Goal: Task Accomplishment & Management: Manage account settings

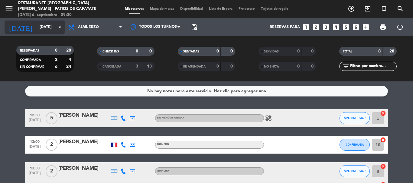
click at [58, 26] on icon "arrow_drop_down" at bounding box center [59, 27] width 7 height 7
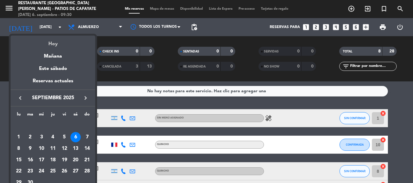
click at [58, 42] on div "Hoy" at bounding box center [53, 42] width 85 height 12
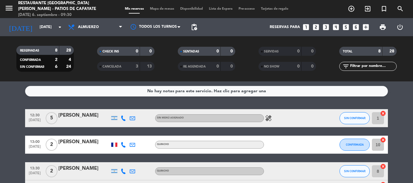
scroll to position [30, 0]
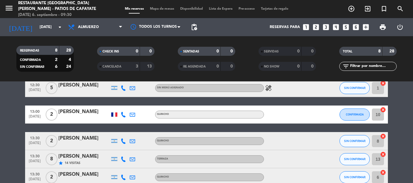
click at [85, 111] on div "[PERSON_NAME]" at bounding box center [83, 112] width 51 height 8
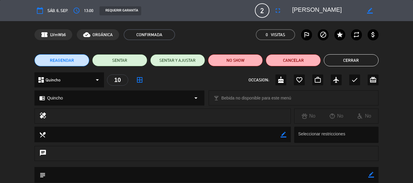
click at [369, 10] on icon "border_color" at bounding box center [370, 11] width 6 height 6
click at [297, 12] on textarea at bounding box center [326, 10] width 69 height 11
type textarea "OUT 22 [PERSON_NAME]"
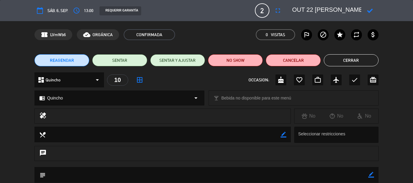
click at [369, 10] on icon at bounding box center [370, 11] width 6 height 6
click at [353, 63] on button "Cerrar" at bounding box center [351, 60] width 55 height 12
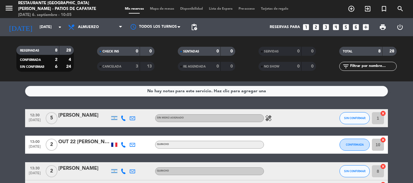
scroll to position [30, 0]
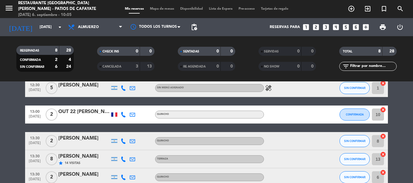
click at [398, 105] on bookings-row "12:30 [DATE] 5 [PERSON_NAME] Sin menú asignado healing SIN CONFIRMAR 1 cancel 1…" at bounding box center [206, 164] width 413 height 170
click at [397, 111] on bookings-row "12:30 [DATE] 5 [PERSON_NAME] Sin menú asignado healing SIN CONFIRMAR 1 cancel 1…" at bounding box center [206, 164] width 413 height 170
